Goal: Go to known website: Access a specific website the user already knows

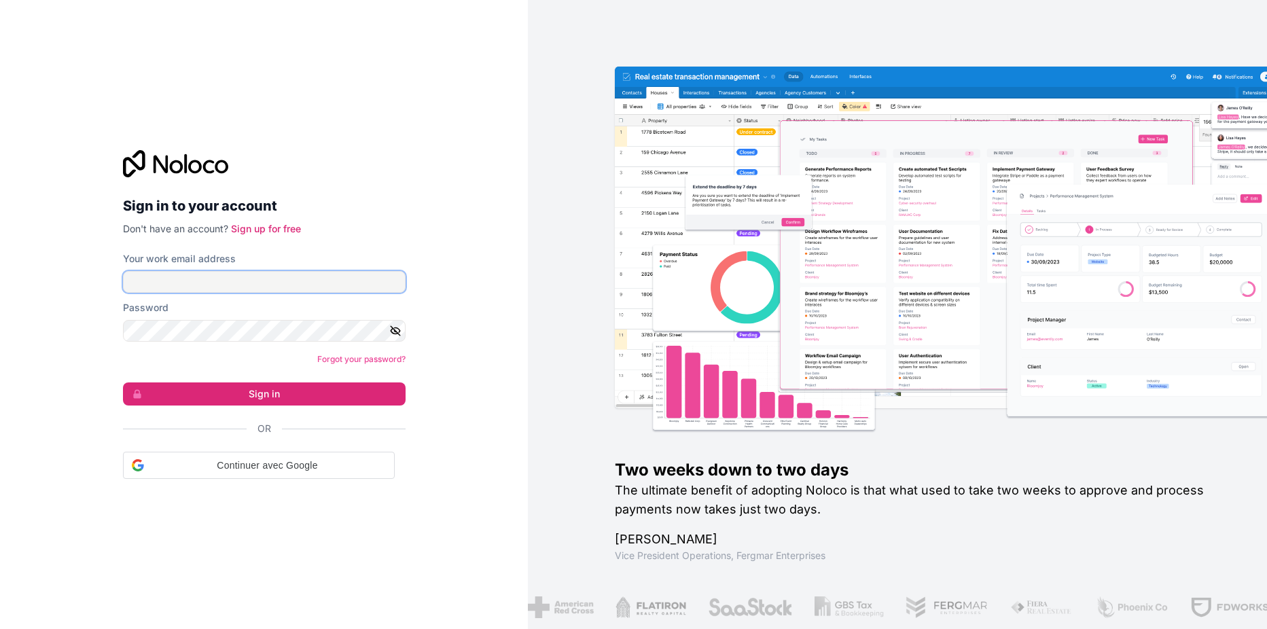
type input "[EMAIL_ADDRESS][PERSON_NAME][DOMAIN_NAME]"
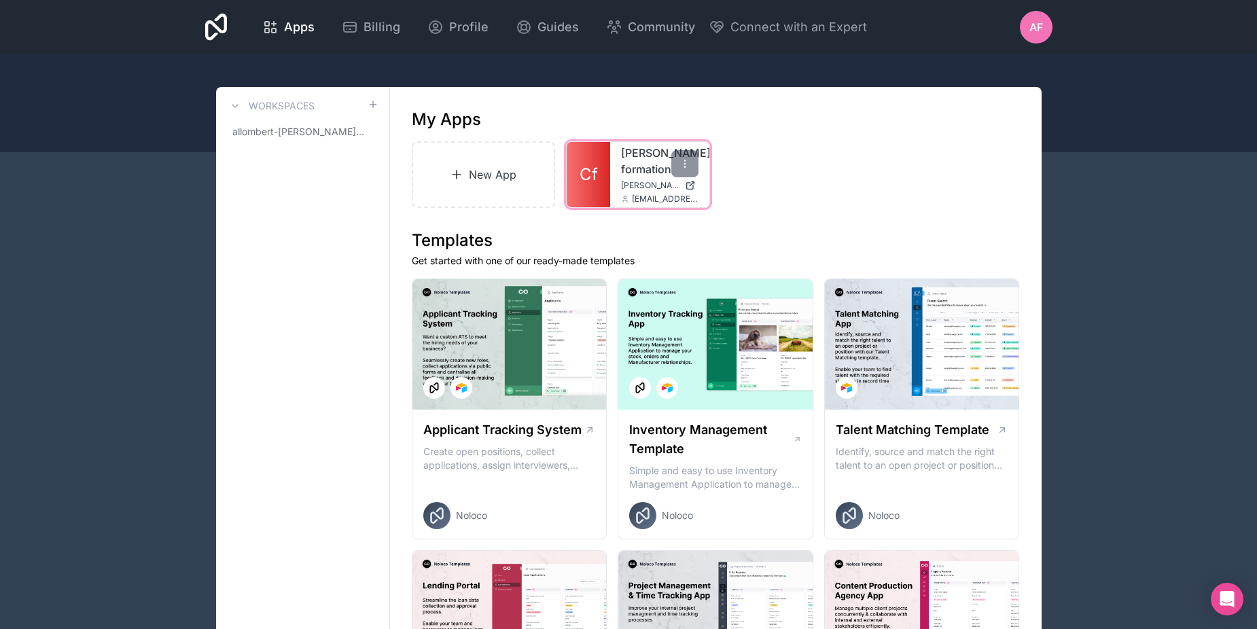
click at [638, 191] on div "cogis-formation cogis-formation.noloco.co f.allombert@cogis-formation.fr" at bounding box center [659, 174] width 99 height 65
click at [638, 183] on span "cogis-formation.noloco.co" at bounding box center [650, 185] width 58 height 11
